Goal: Task Accomplishment & Management: Manage account settings

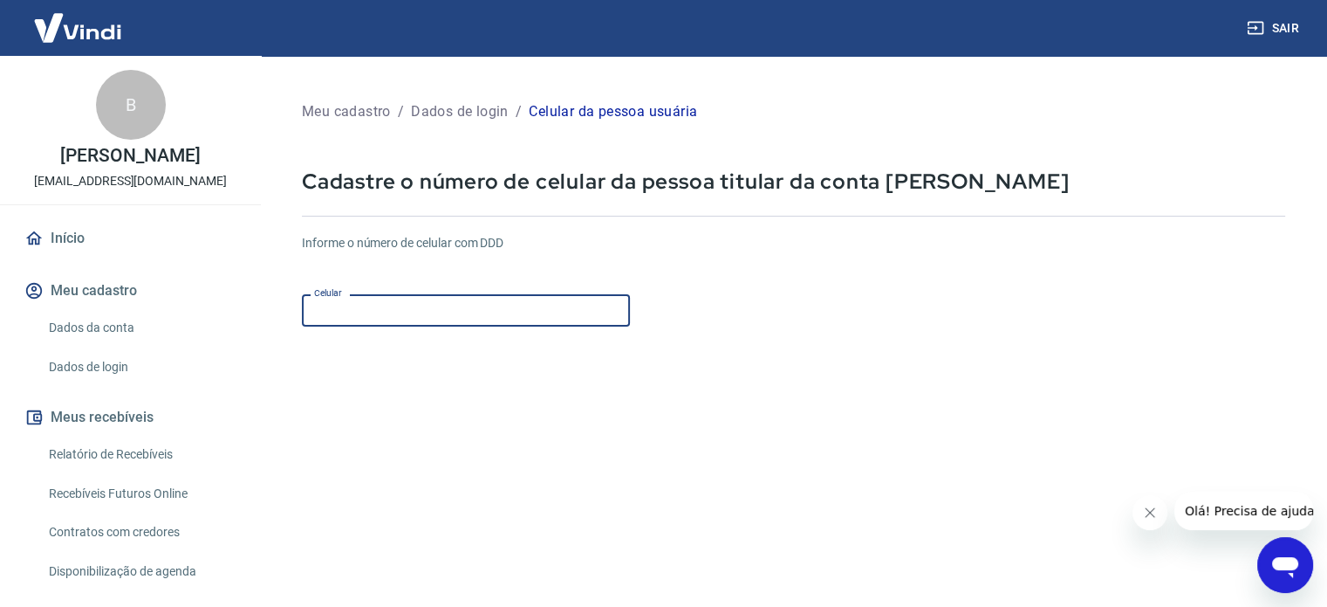
drag, startPoint x: 408, startPoint y: 317, endPoint x: 412, endPoint y: 301, distance: 16.3
click at [408, 317] on input "Celular" at bounding box center [466, 310] width 328 height 32
type input "(11) 91622-7290"
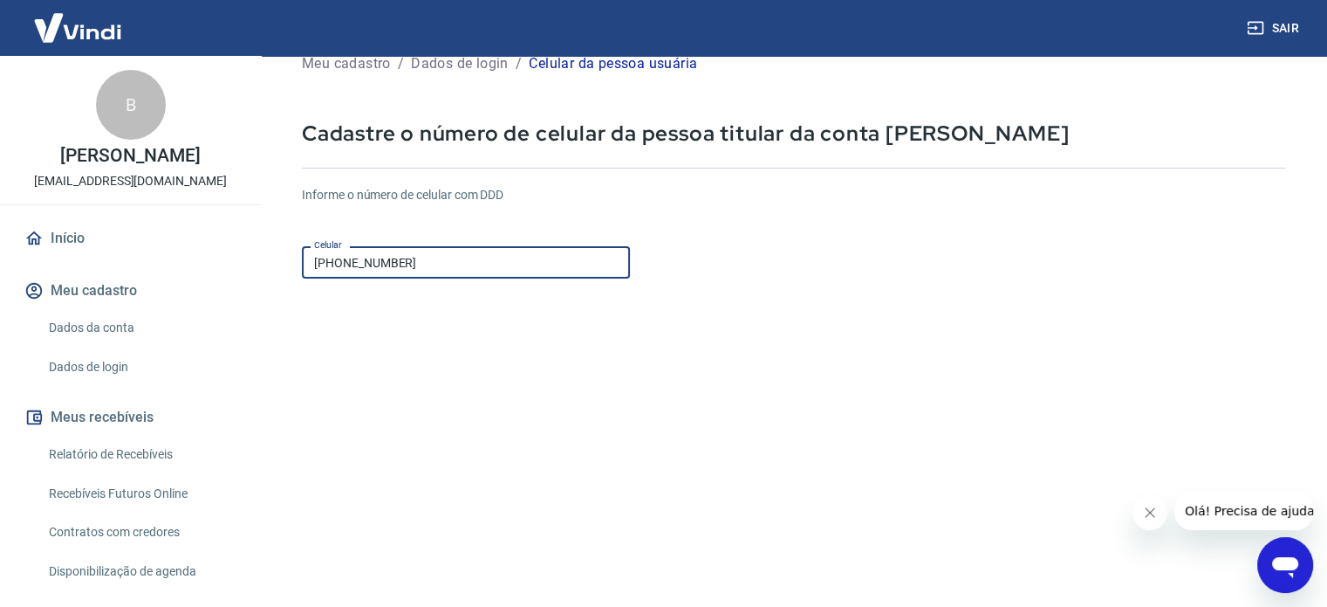
scroll to position [219, 0]
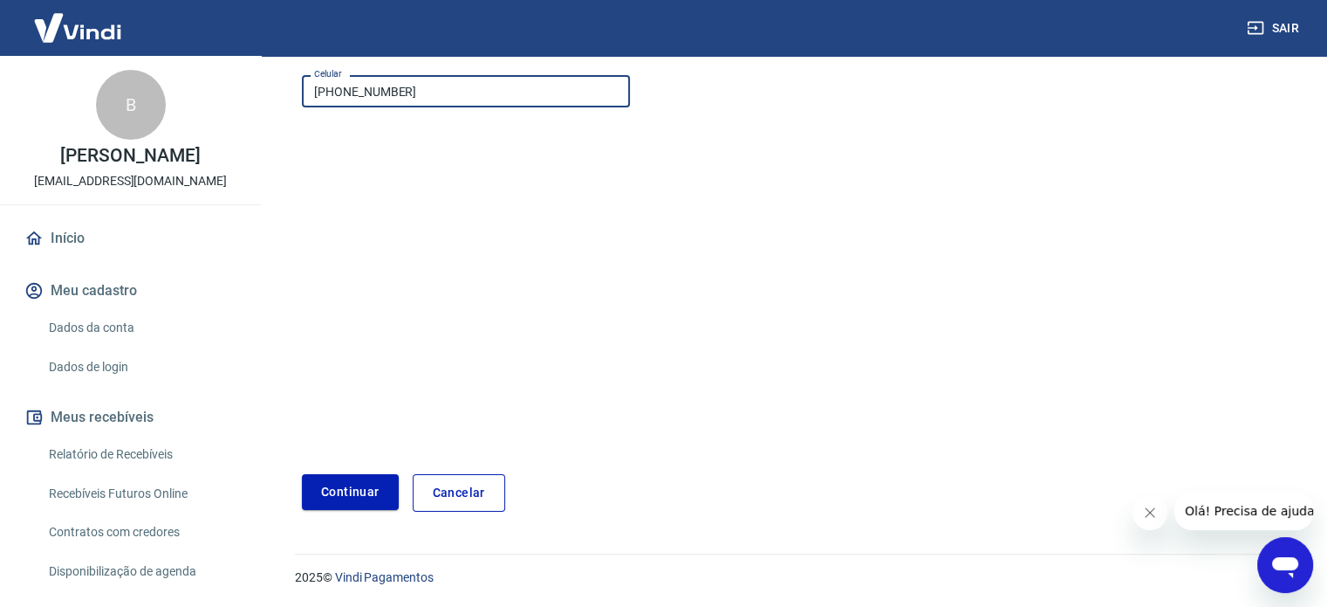
click at [356, 497] on button "Continuar" at bounding box center [350, 492] width 97 height 36
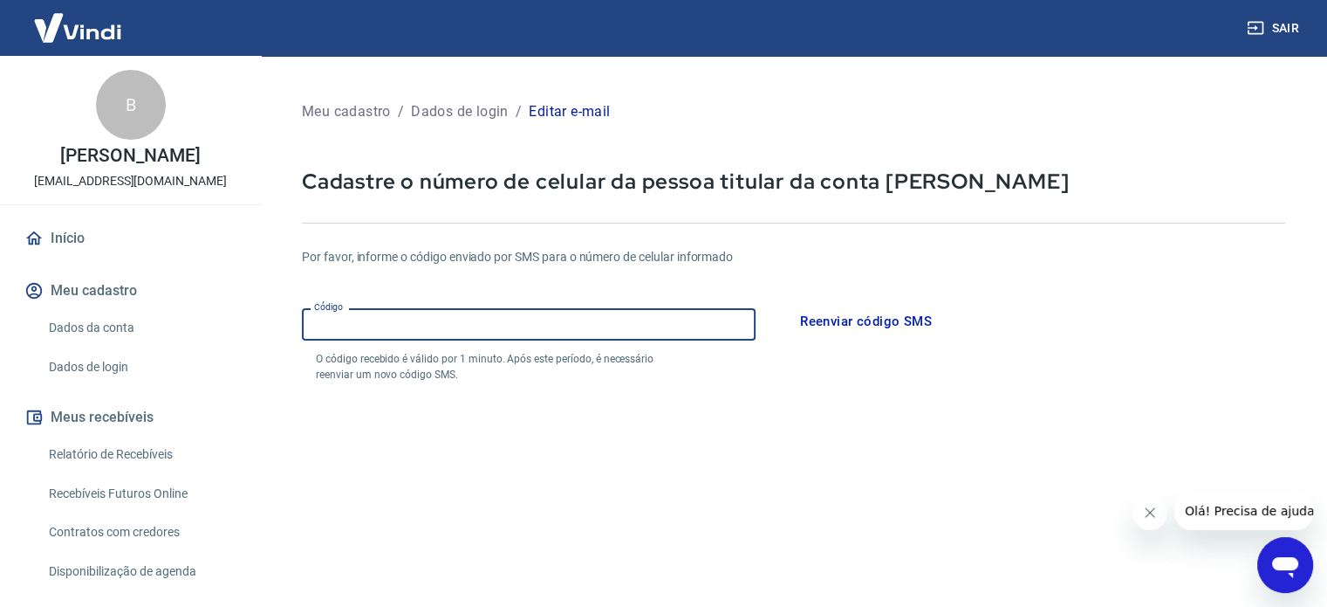
click at [455, 330] on input "Código" at bounding box center [529, 324] width 454 height 32
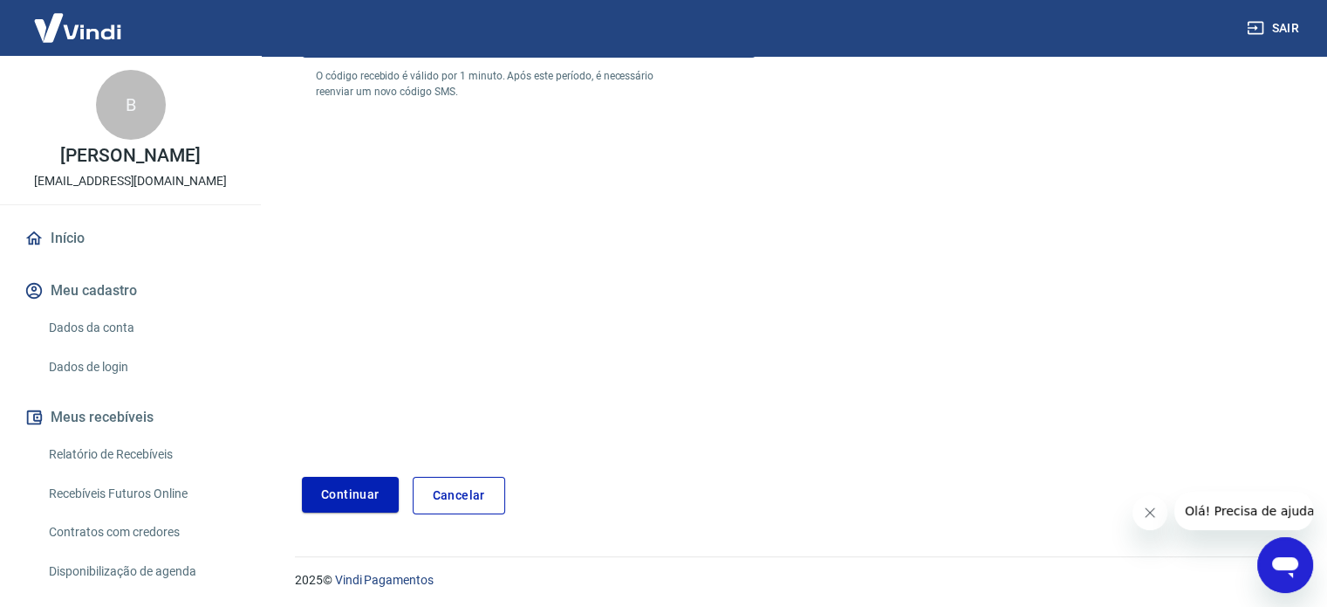
scroll to position [285, 0]
type input "692424"
click at [337, 503] on button "Continuar" at bounding box center [350, 492] width 97 height 36
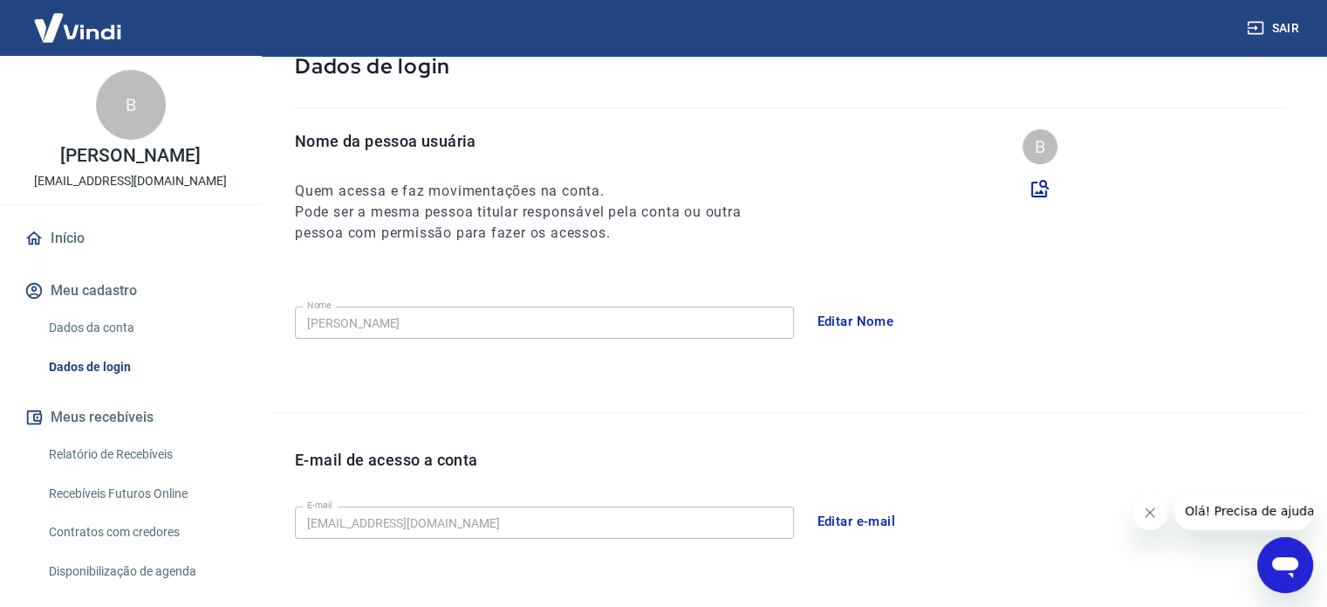
scroll to position [73, 0]
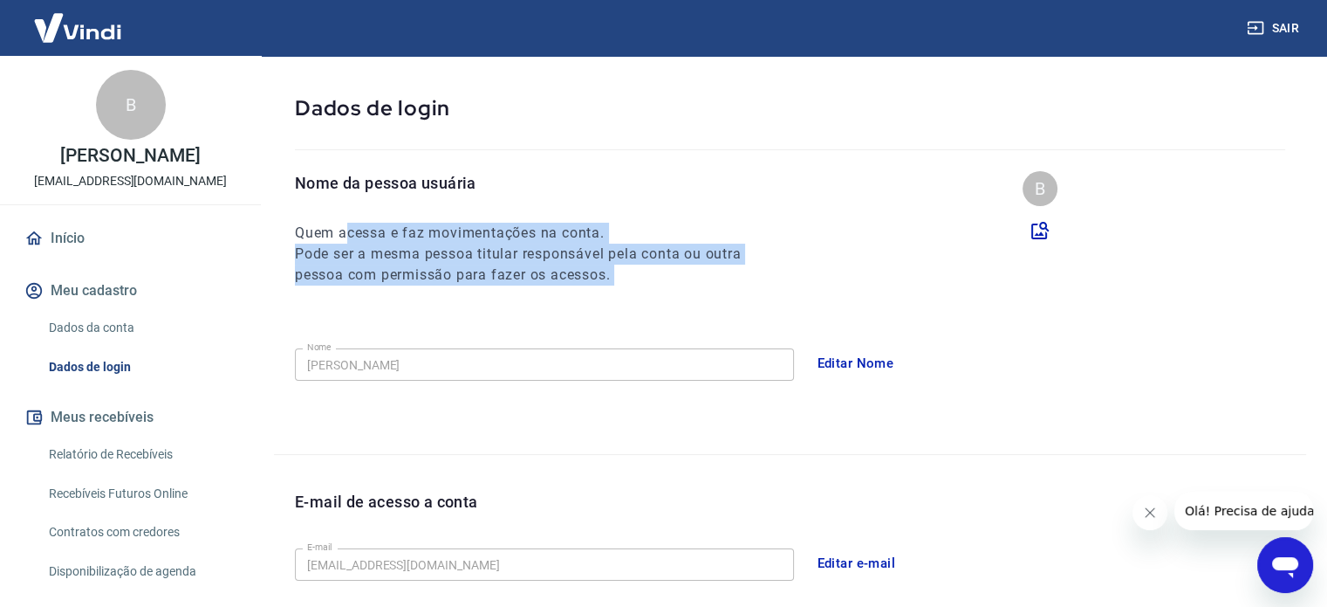
click at [568, 360] on div "Nome da pessoa usuária Quem acessa e faz movimentações na conta. Pode ser a mes…" at bounding box center [790, 312] width 1032 height 283
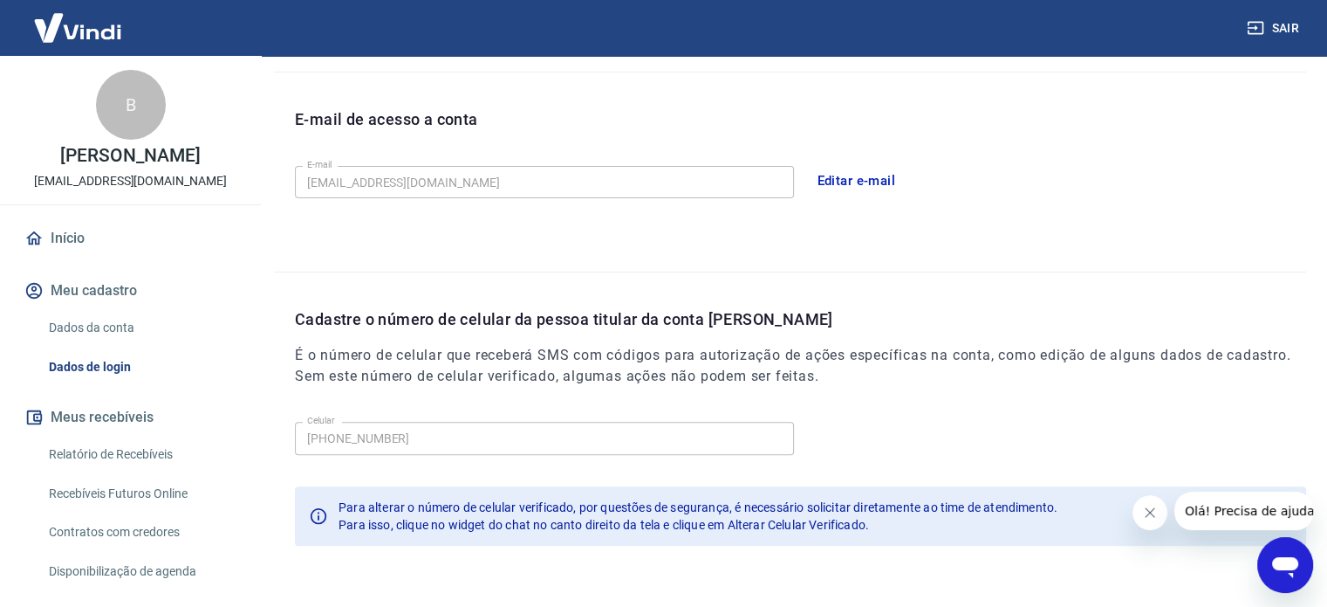
scroll to position [510, 0]
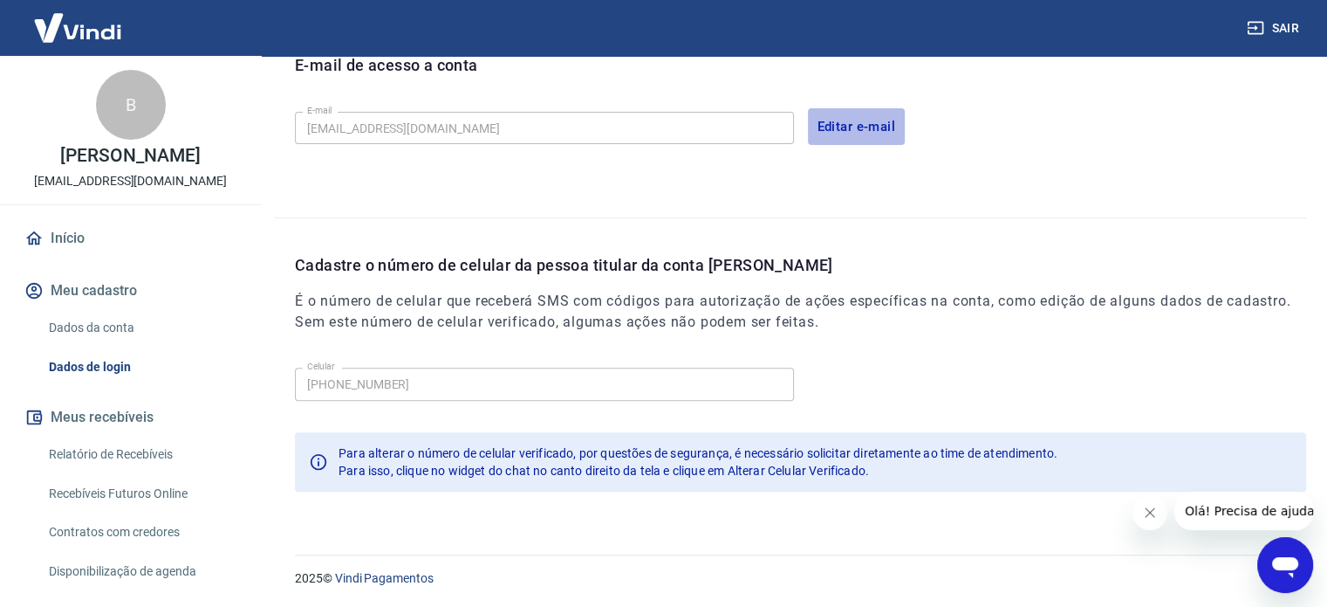
click at [856, 127] on button "Editar e-mail" at bounding box center [857, 126] width 98 height 37
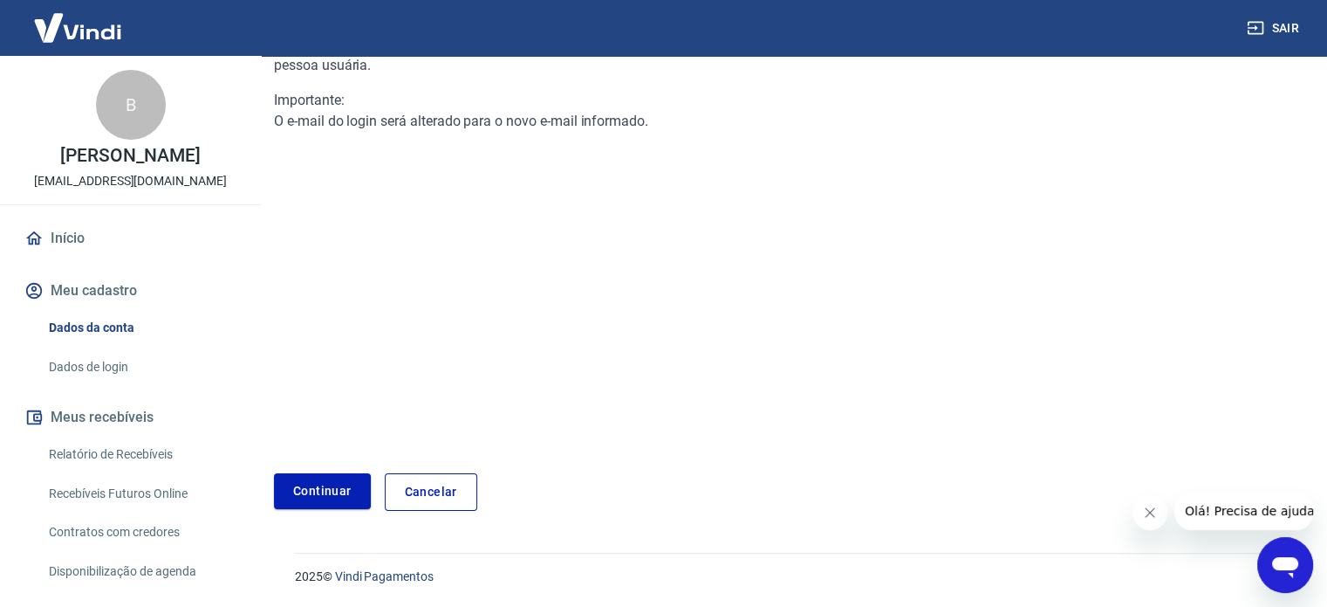
scroll to position [213, 0]
drag, startPoint x: 344, startPoint y: 123, endPoint x: 616, endPoint y: 127, distance: 272.3
click at [616, 127] on div "Importante: O e-mail do login será alterado para o novo e-mail informado." at bounding box center [618, 113] width 689 height 42
